Goal: Task Accomplishment & Management: Complete application form

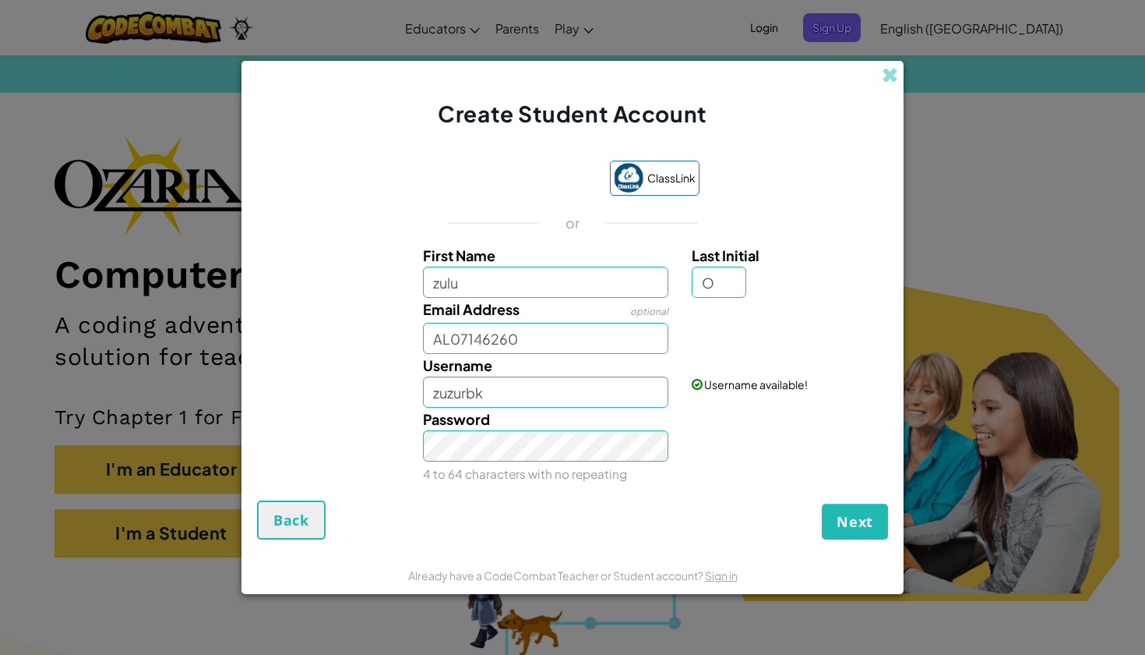
type input "O"
type input "ZuluO"
click at [619, 341] on input "AL07146260" at bounding box center [546, 338] width 246 height 31
click at [527, 392] on input "ZuluO" at bounding box center [546, 391] width 246 height 31
click at [855, 521] on button "Next" at bounding box center [855, 521] width 66 height 36
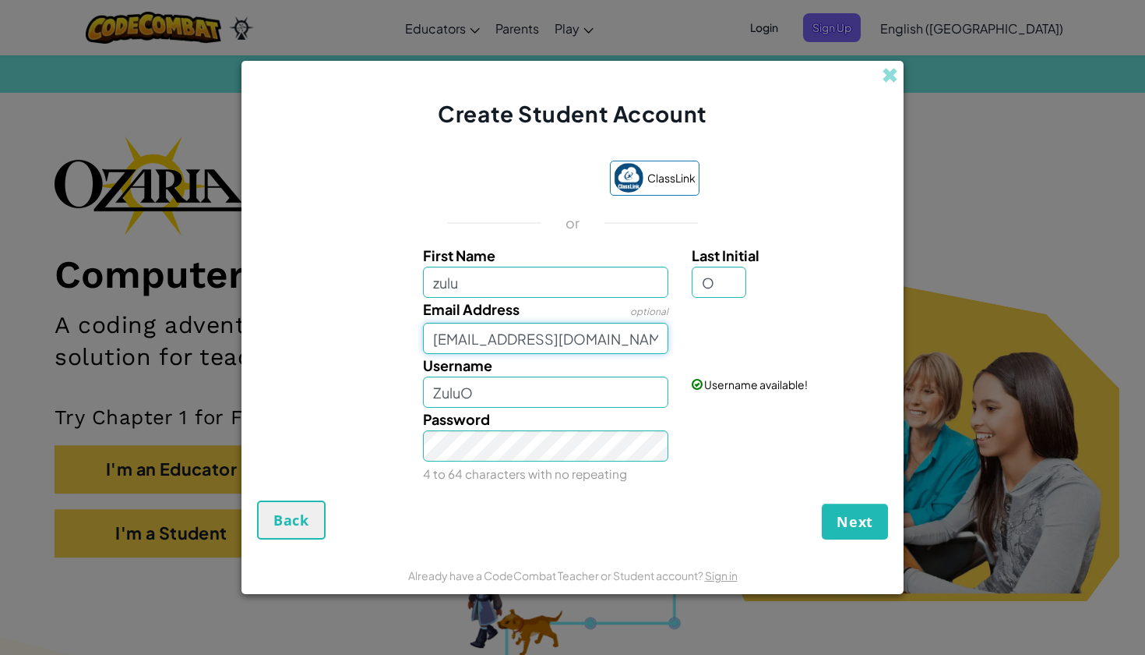
type input "[EMAIL_ADDRESS][DOMAIN_NAME]"
click at [580, 288] on input "zulu" at bounding box center [546, 281] width 246 height 31
click at [506, 388] on input "ZuluO" at bounding box center [546, 391] width 246 height 31
type input "Z"
click at [438, 394] on input "zuzurbk" at bounding box center [546, 391] width 246 height 31
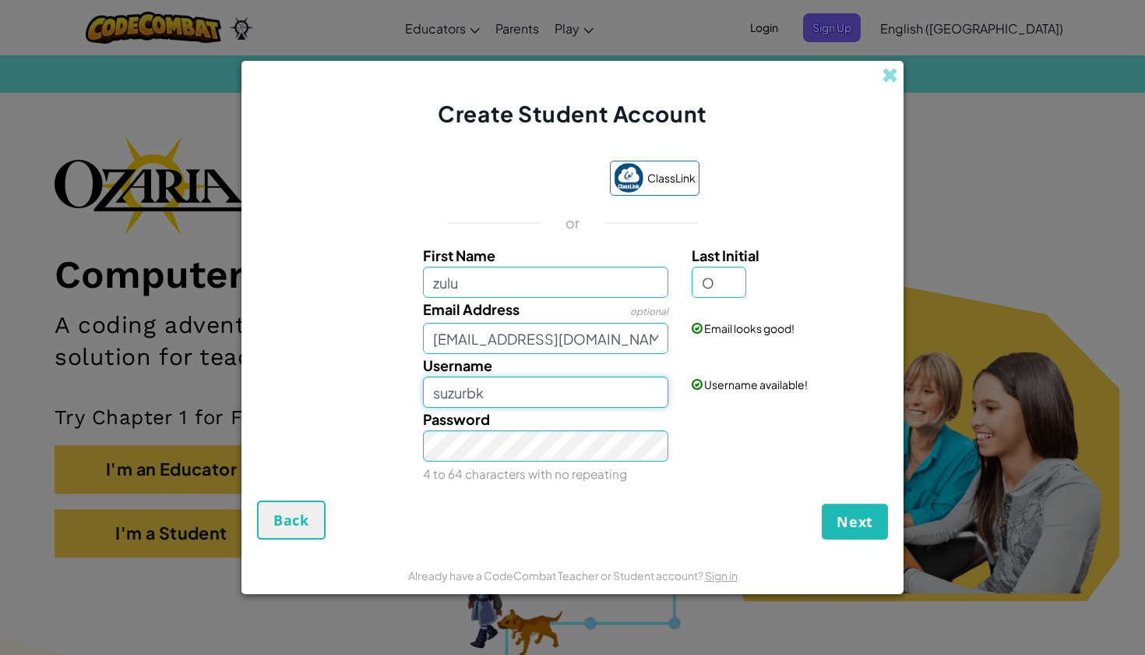
type input "suzurbk"
click at [866, 518] on span "Next" at bounding box center [855, 521] width 37 height 19
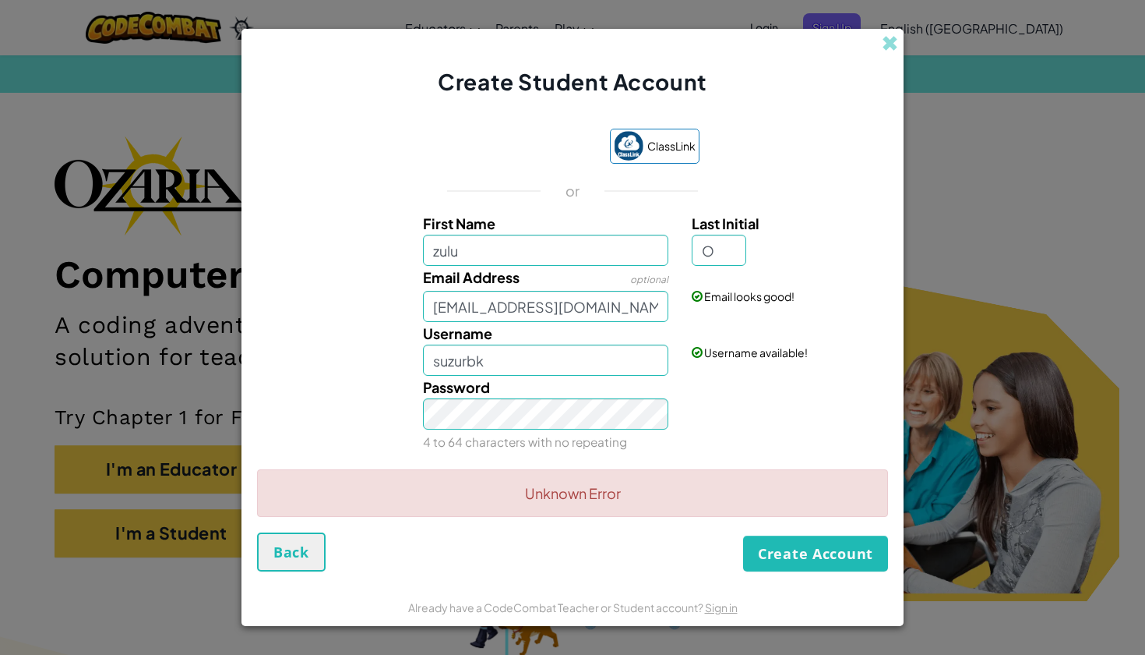
click at [791, 569] on button "Create Account" at bounding box center [815, 553] width 145 height 36
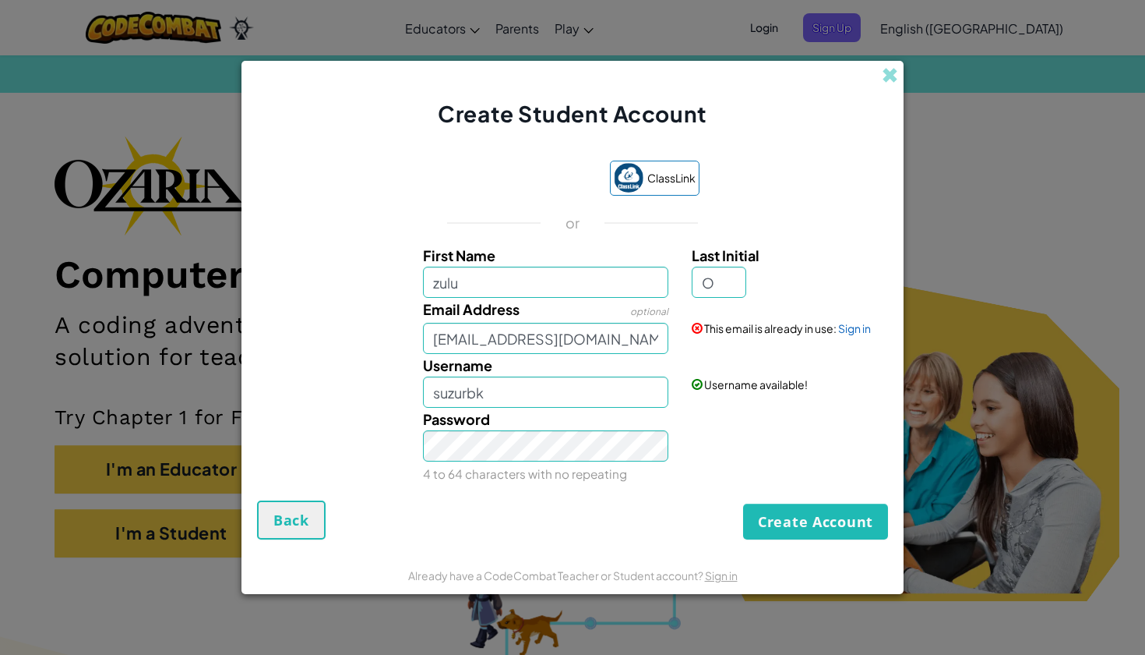
click at [285, 521] on span "Back" at bounding box center [292, 519] width 36 height 19
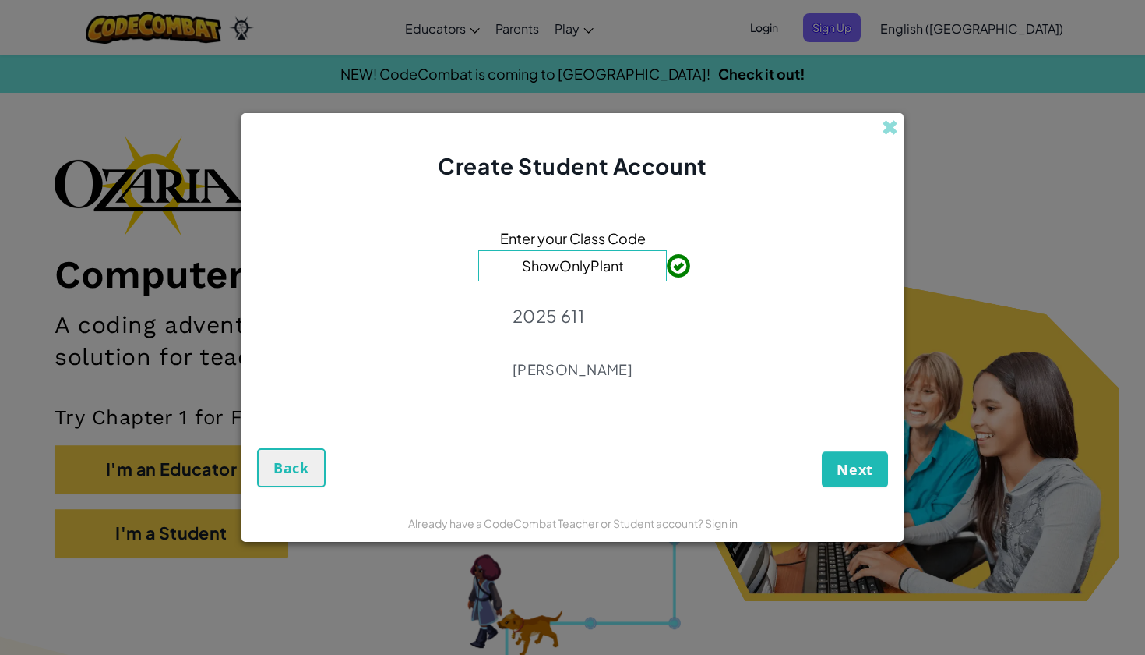
click at [303, 471] on span "Back" at bounding box center [292, 467] width 36 height 19
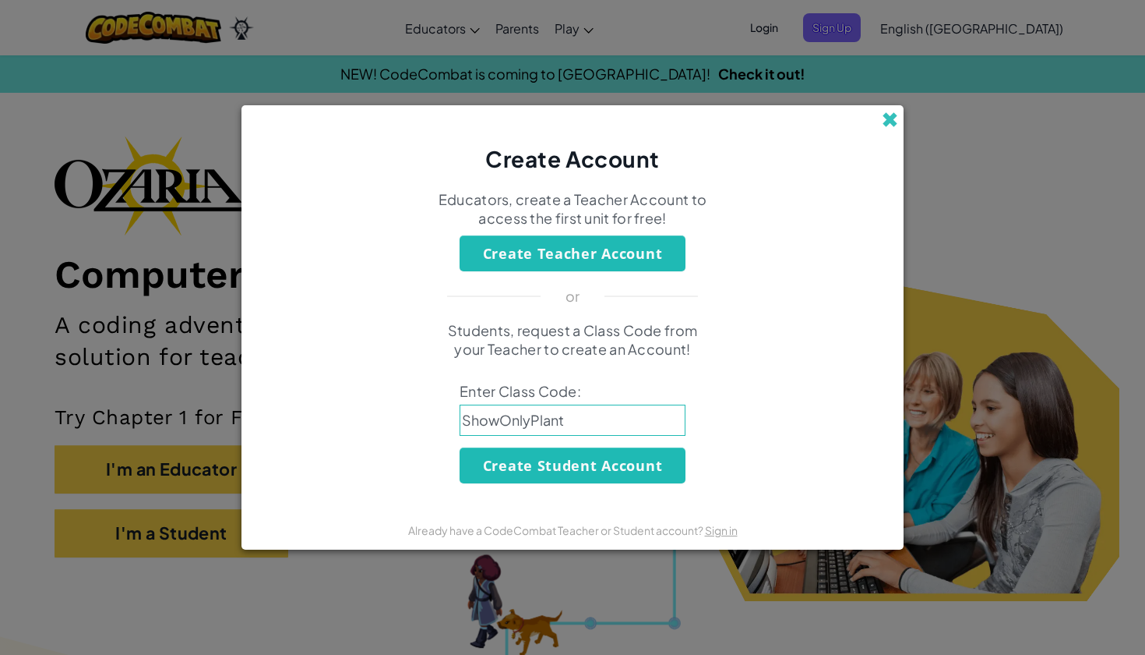
click at [886, 114] on span at bounding box center [890, 119] width 16 height 16
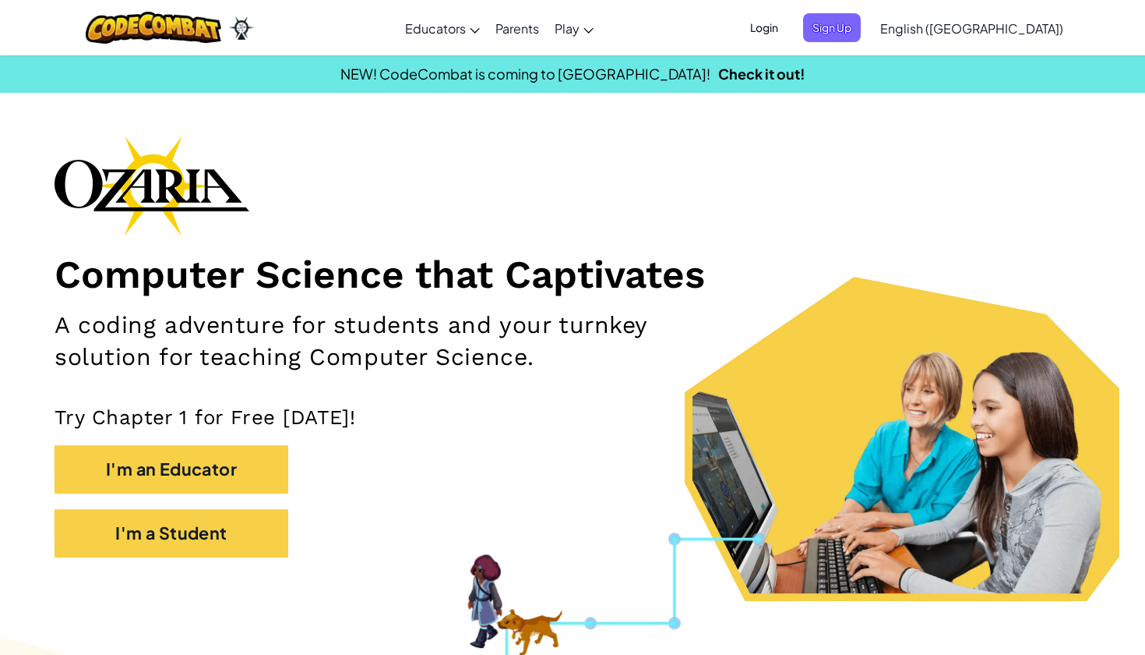
click at [788, 26] on span "Login" at bounding box center [764, 27] width 47 height 29
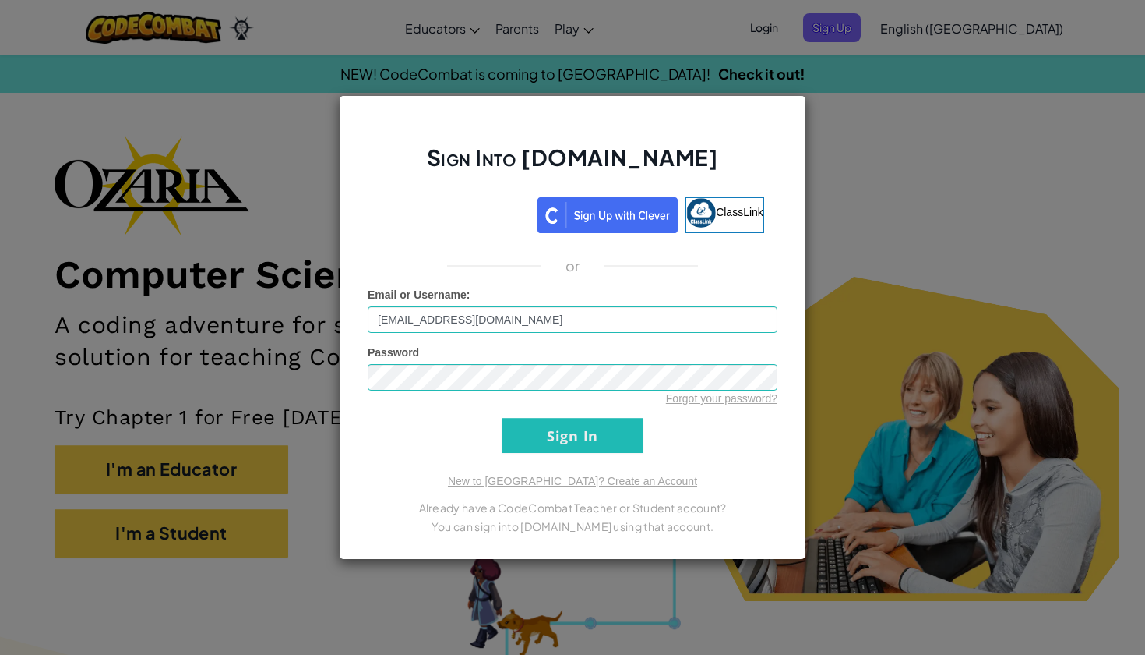
click at [616, 438] on input "Sign In" at bounding box center [573, 435] width 142 height 35
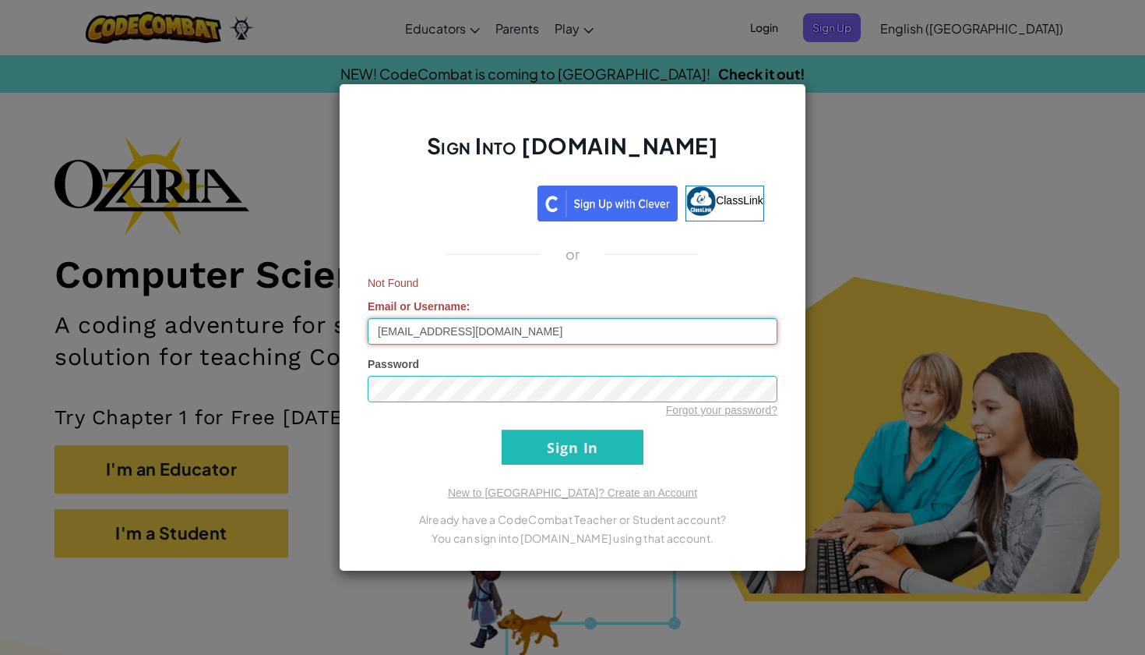
click at [531, 334] on input "[EMAIL_ADDRESS][DOMAIN_NAME]" at bounding box center [573, 331] width 410 height 26
type input "[EMAIL_ADDRESS][DOMAIN_NAME]"
click at [614, 443] on input "Sign In" at bounding box center [573, 446] width 142 height 35
